Goal: Information Seeking & Learning: Learn about a topic

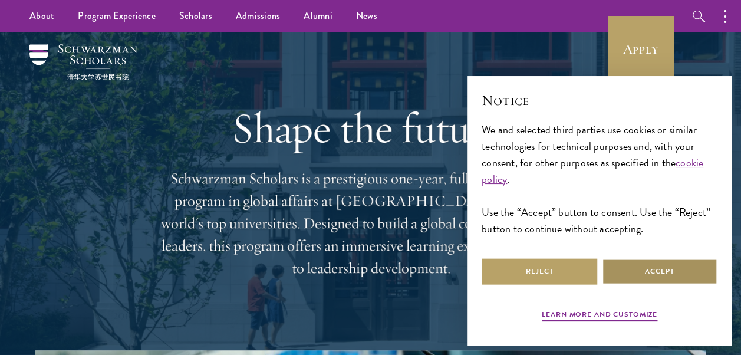
click at [338, 273] on button "Accept" at bounding box center [660, 271] width 116 height 27
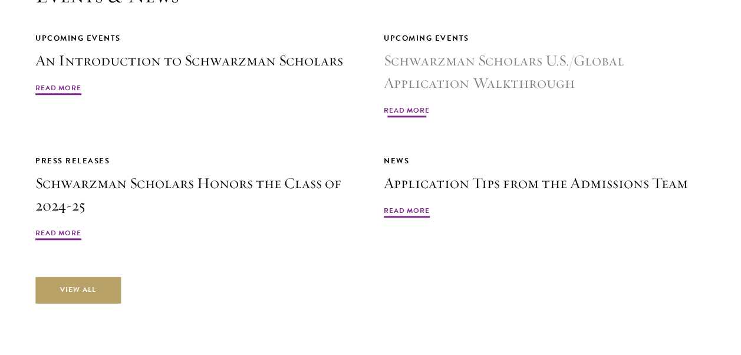
scroll to position [2654, 0]
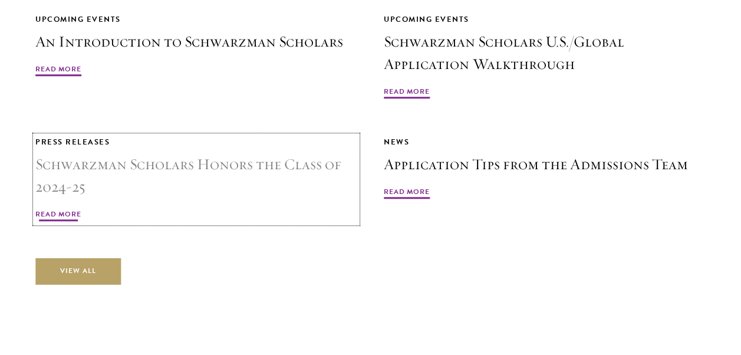
click at [46, 209] on span "Read More" at bounding box center [58, 216] width 46 height 14
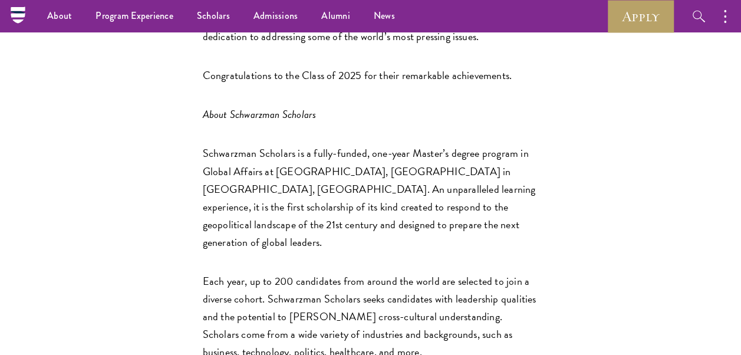
scroll to position [180, 0]
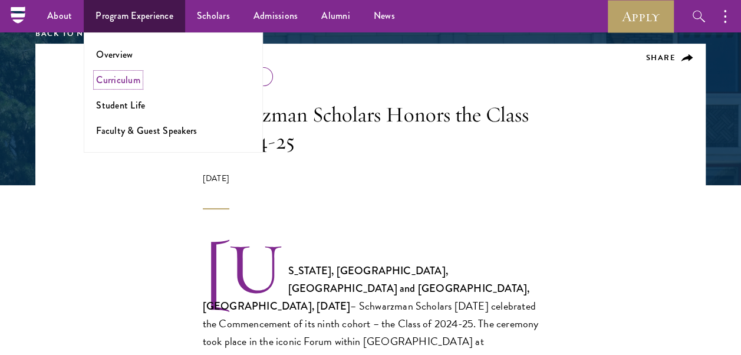
click at [134, 79] on link "Curriculum" at bounding box center [118, 80] width 44 height 14
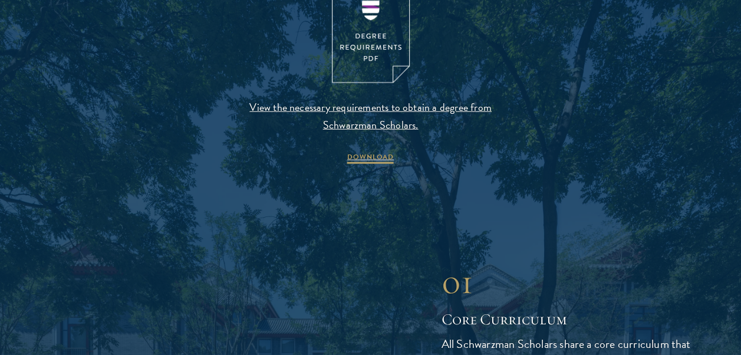
scroll to position [1320, 0]
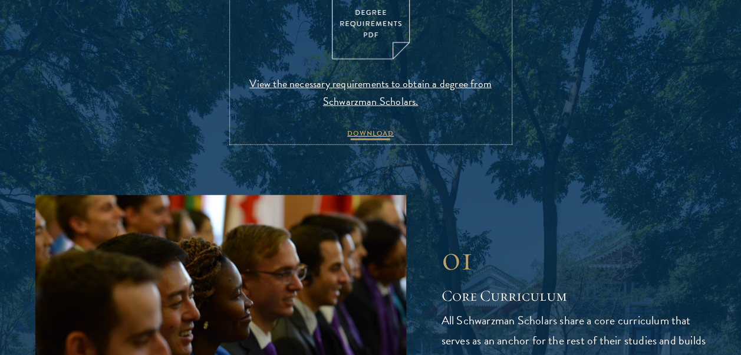
click at [369, 134] on span "DOWNLOAD" at bounding box center [370, 135] width 47 height 14
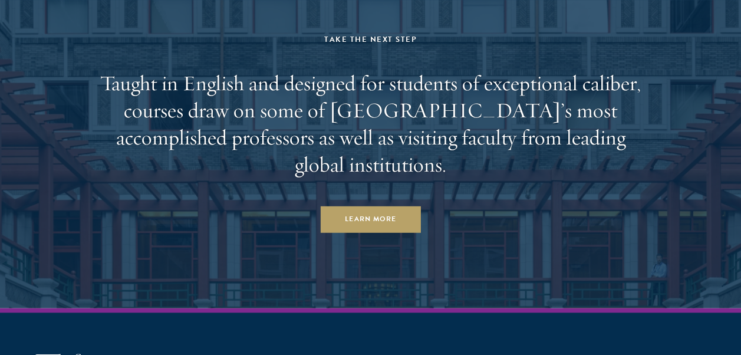
scroll to position [7394, 0]
